Goal: Task Accomplishment & Management: Manage account settings

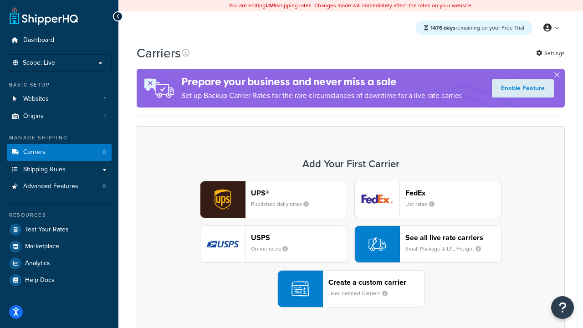
click at [351, 244] on div "UPS® Published daily rates FedEx List rates USPS Online rates See all live rate…" at bounding box center [350, 244] width 409 height 127
click at [453, 193] on header "FedEx" at bounding box center [453, 192] width 96 height 9
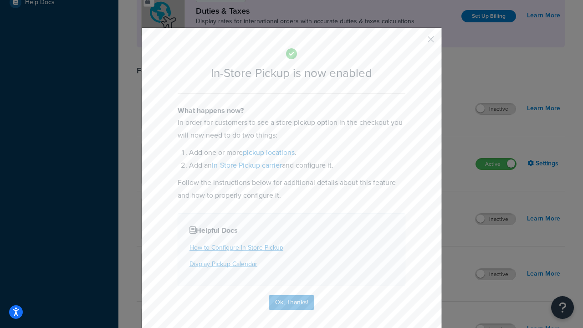
click at [417, 42] on button "button" at bounding box center [417, 42] width 2 height 2
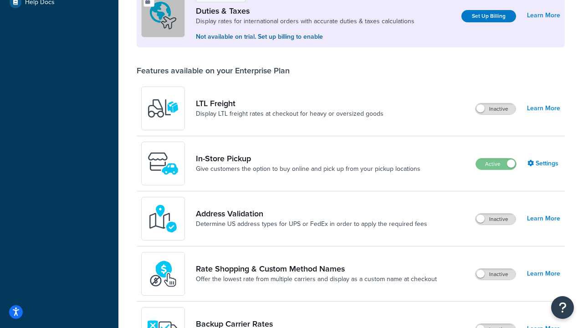
scroll to position [278, 0]
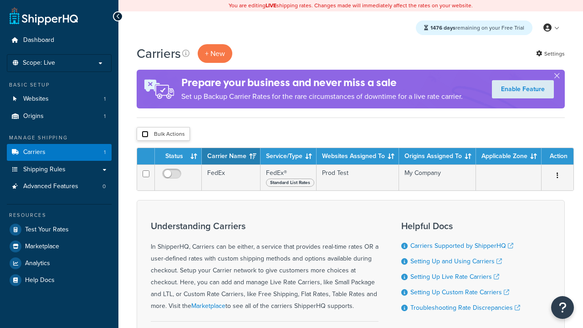
click at [145, 134] on input "checkbox" at bounding box center [145, 134] width 7 height 7
checkbox input "true"
click at [0, 0] on button "Delete" at bounding box center [0, 0] width 0 height 0
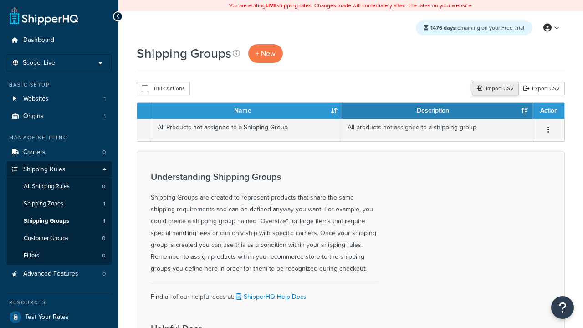
click at [494, 89] on div "Import CSV" at bounding box center [495, 88] width 46 height 14
